Goal: Transaction & Acquisition: Purchase product/service

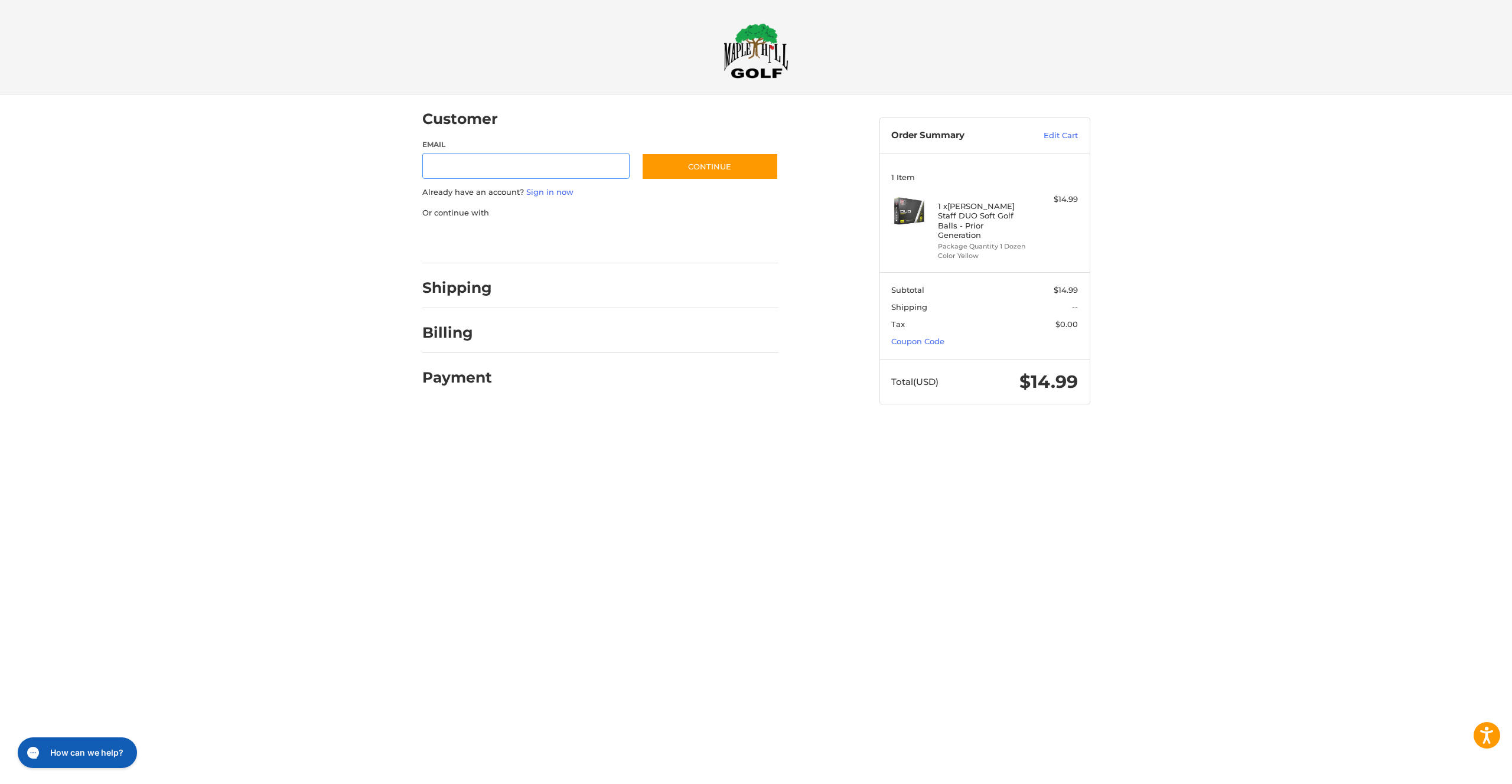
click at [499, 154] on input "Email" at bounding box center [526, 166] width 207 height 26
type input "**********"
click at [678, 169] on button "Continue" at bounding box center [710, 166] width 137 height 27
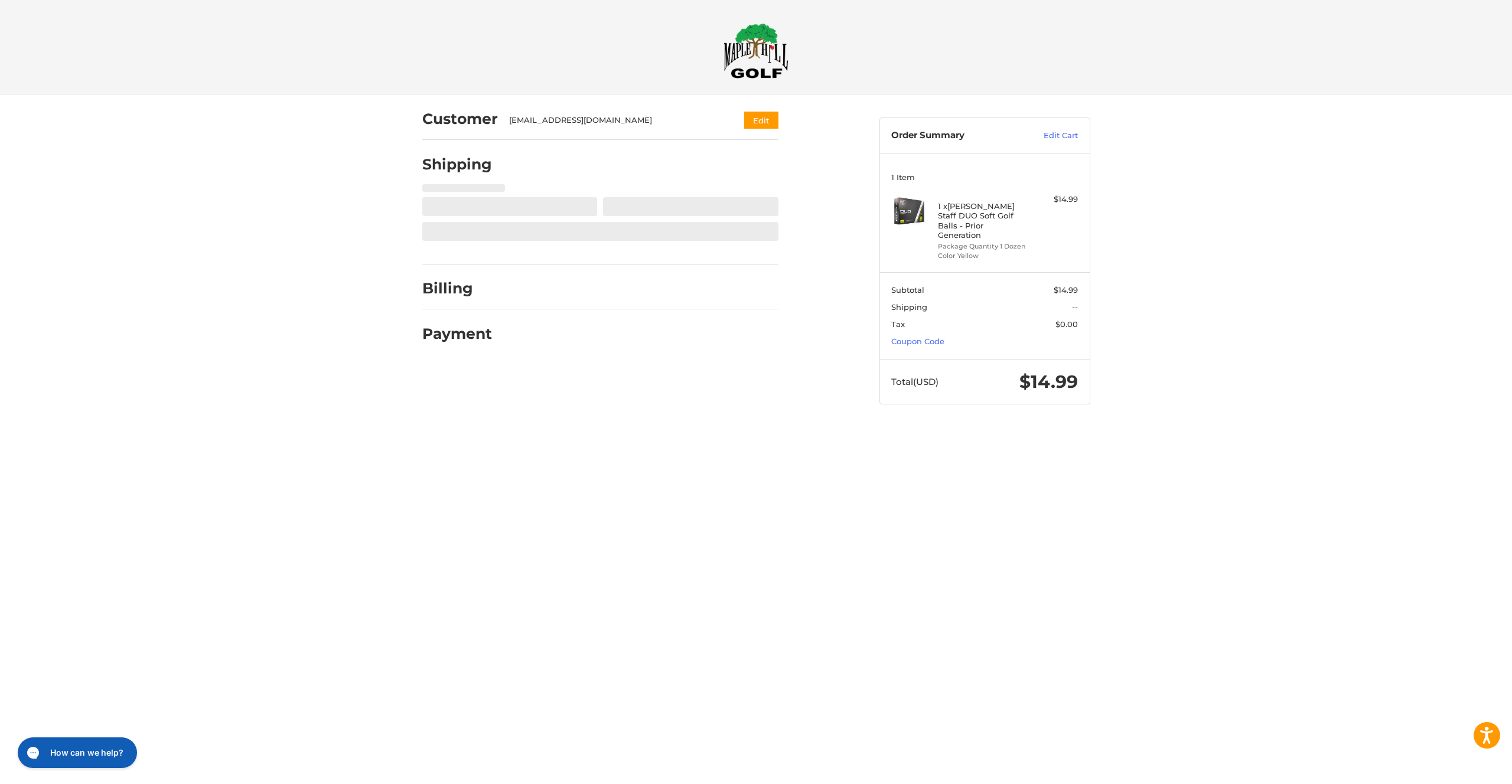
select select "**"
